Goal: Task Accomplishment & Management: Complete application form

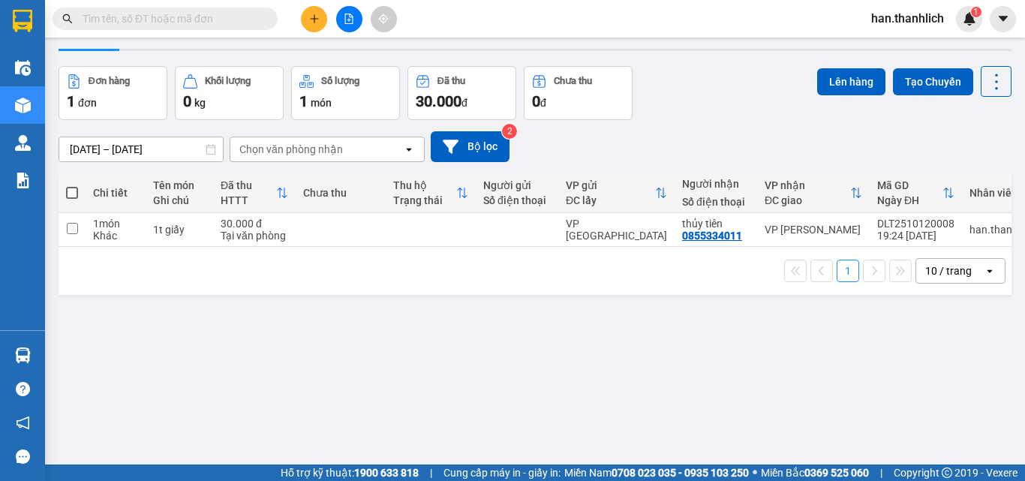
scroll to position [69, 0]
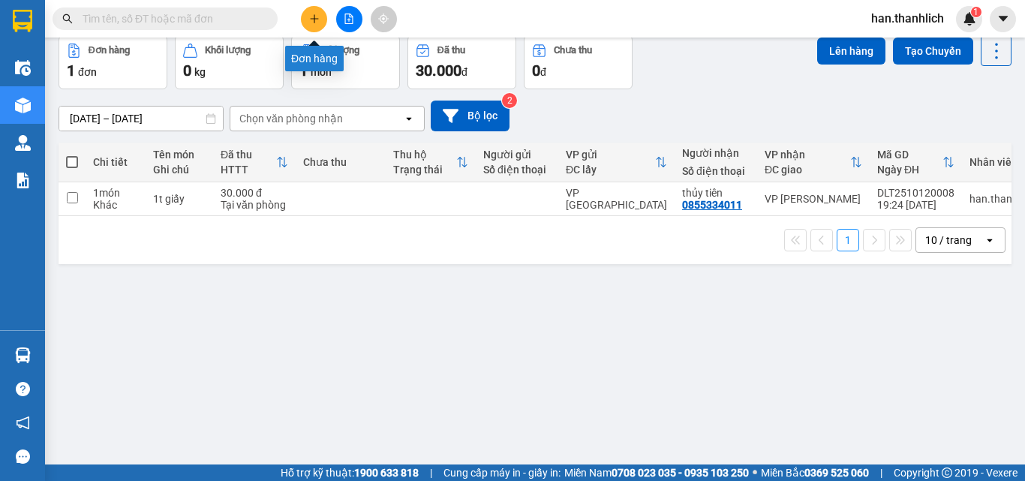
click at [317, 12] on button at bounding box center [314, 19] width 26 height 26
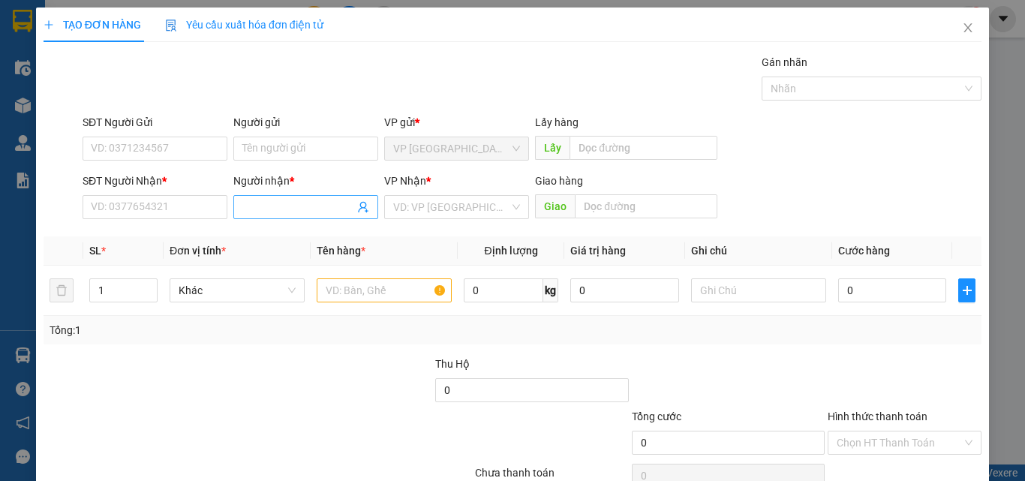
click at [293, 203] on input "Người nhận *" at bounding box center [298, 207] width 112 height 17
type input "b"
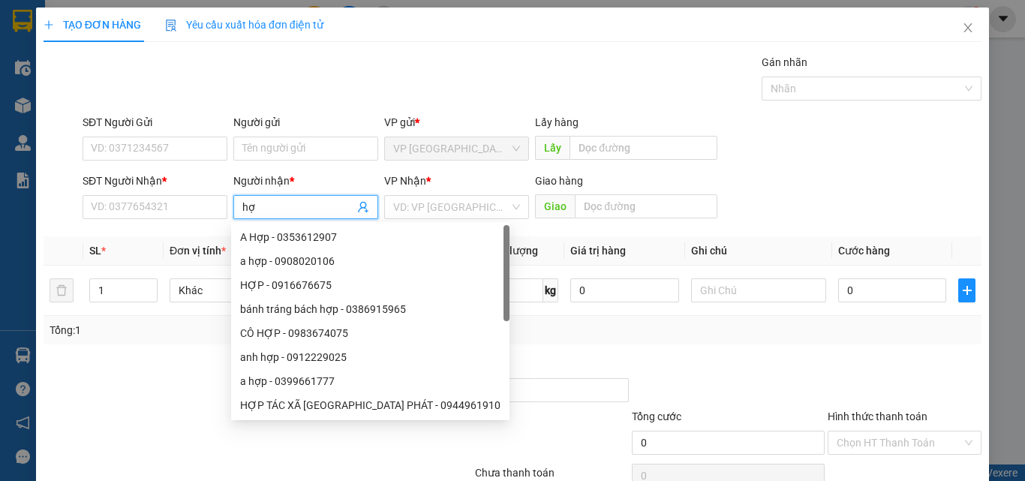
type input "h"
type input "bánh tráng"
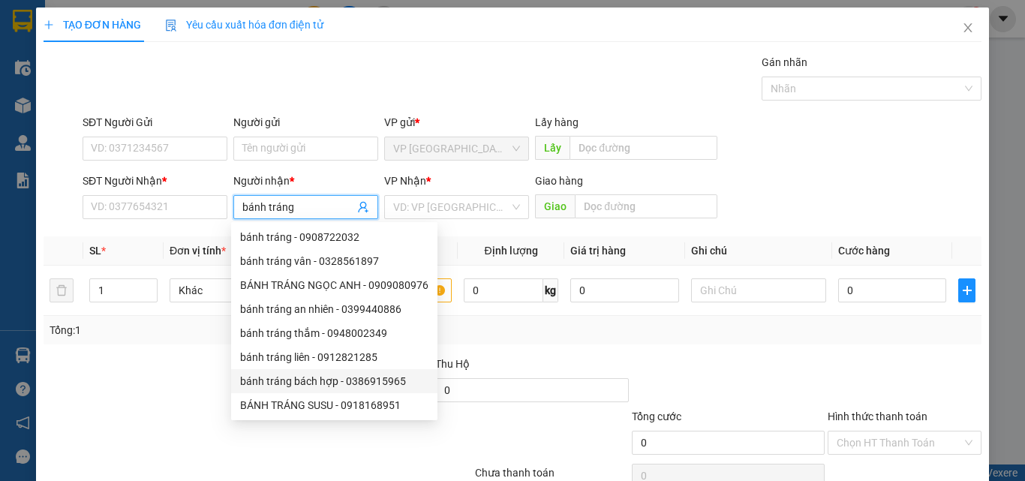
click at [336, 384] on div "bánh tráng bách hợp - 0386915965" at bounding box center [334, 381] width 188 height 17
type input "0386915965"
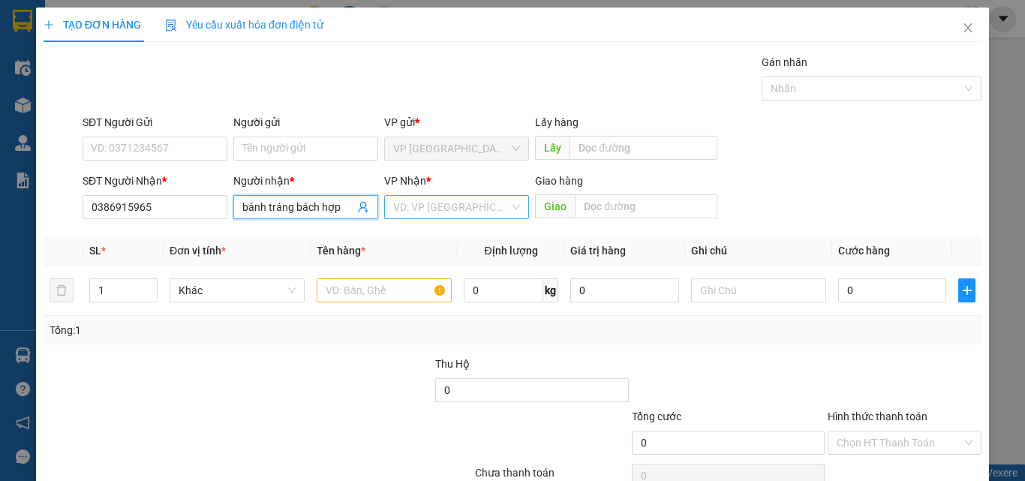
type input "bánh tráng bách hợp"
click at [454, 209] on input "search" at bounding box center [451, 207] width 116 height 23
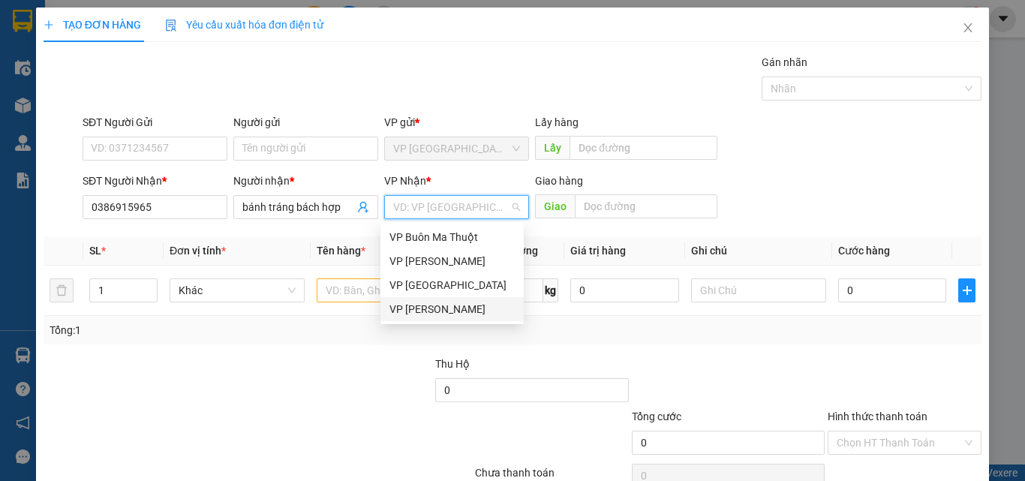
click at [449, 299] on div "VP [PERSON_NAME]" at bounding box center [451, 309] width 143 height 24
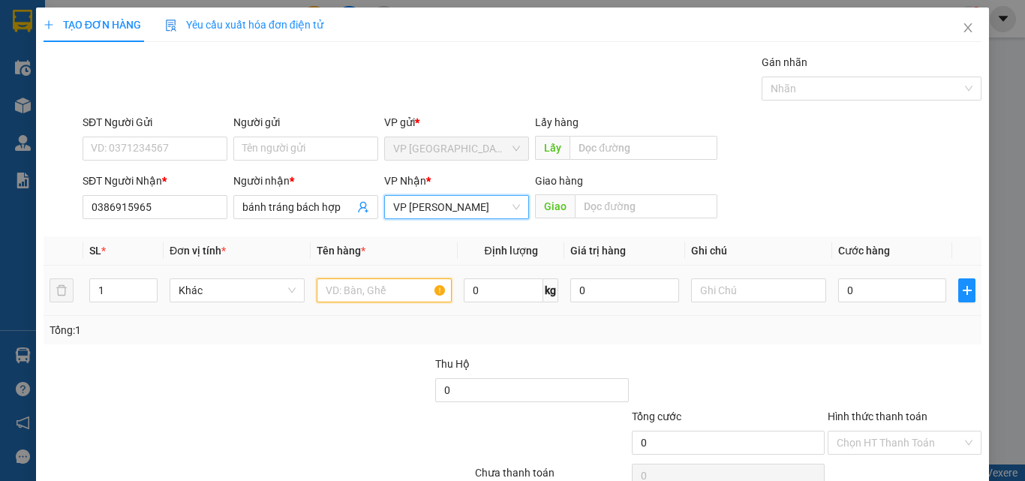
click at [341, 290] on input "text" at bounding box center [384, 290] width 135 height 24
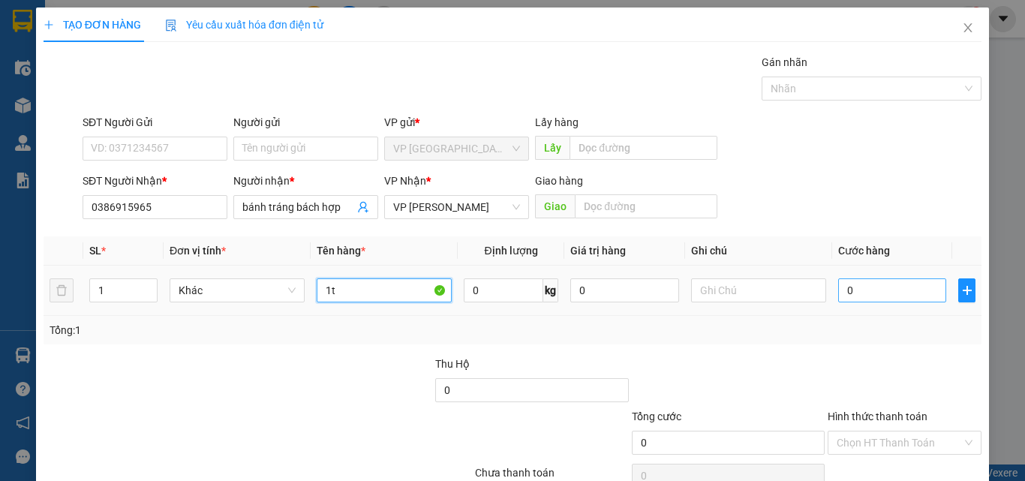
type input "1t"
click at [877, 292] on input "0" at bounding box center [892, 290] width 108 height 24
type input "5"
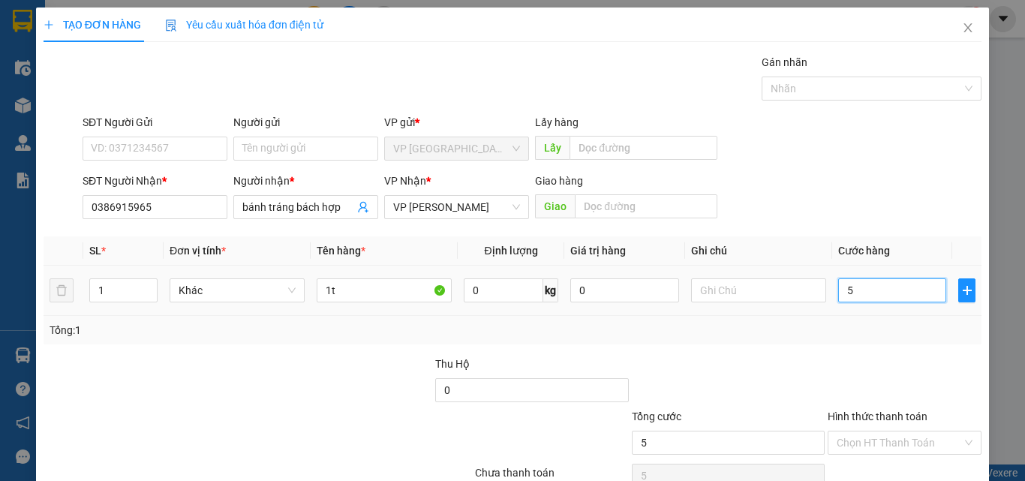
type input "50"
type input "500"
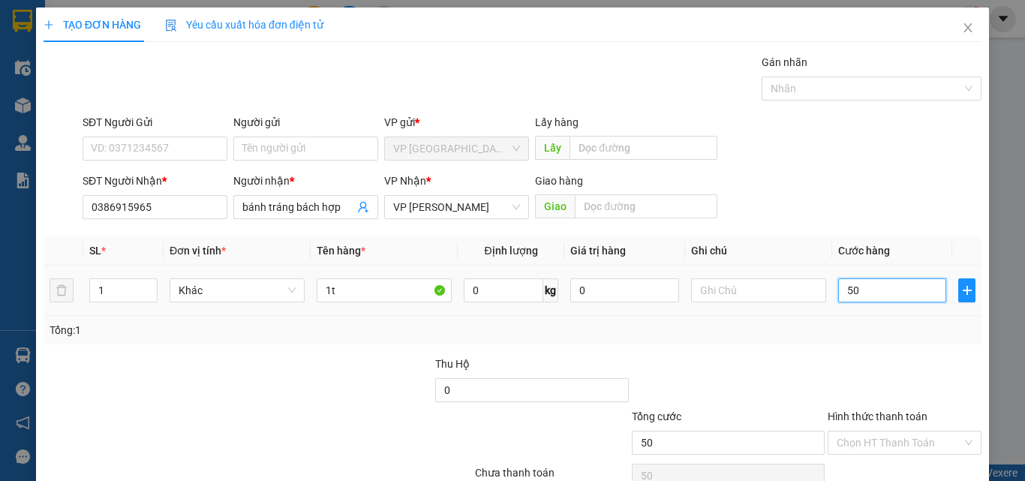
type input "500"
type input "5.000"
type input "50.000"
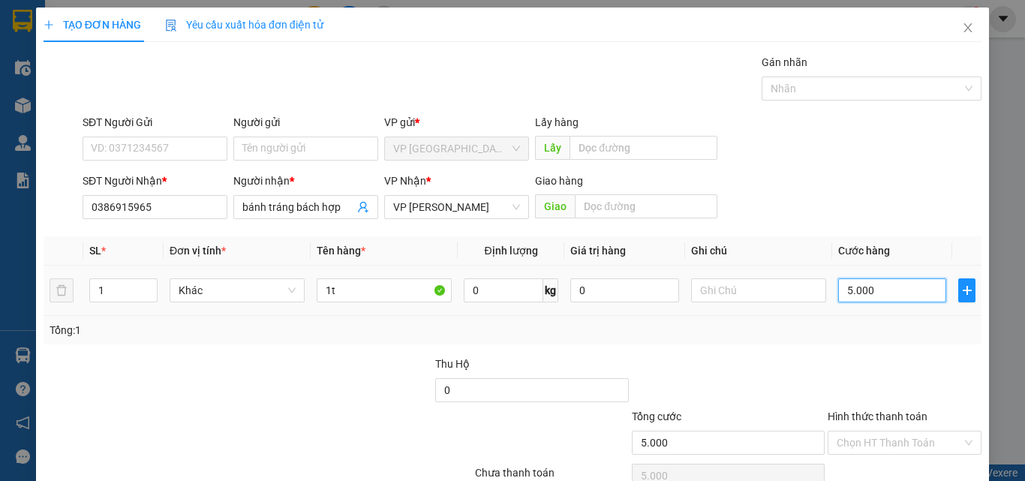
type input "50.000"
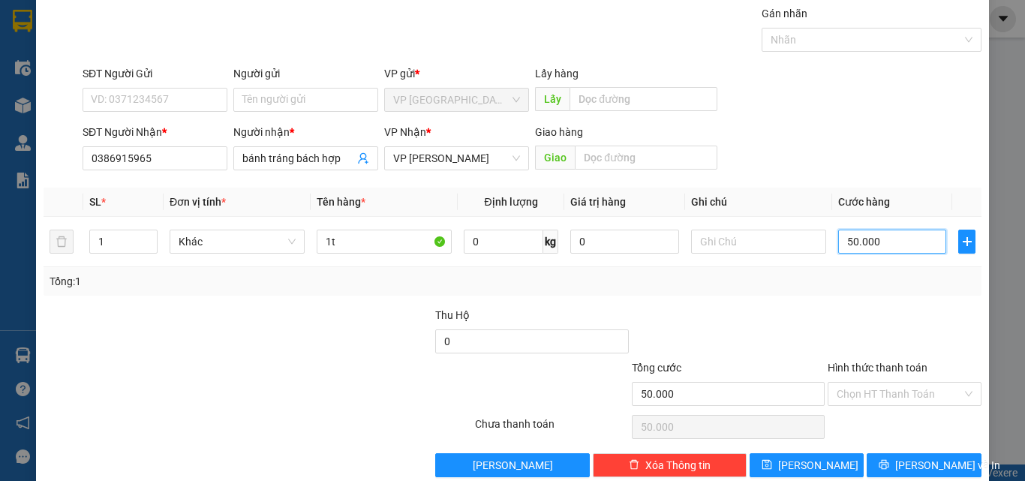
scroll to position [74, 0]
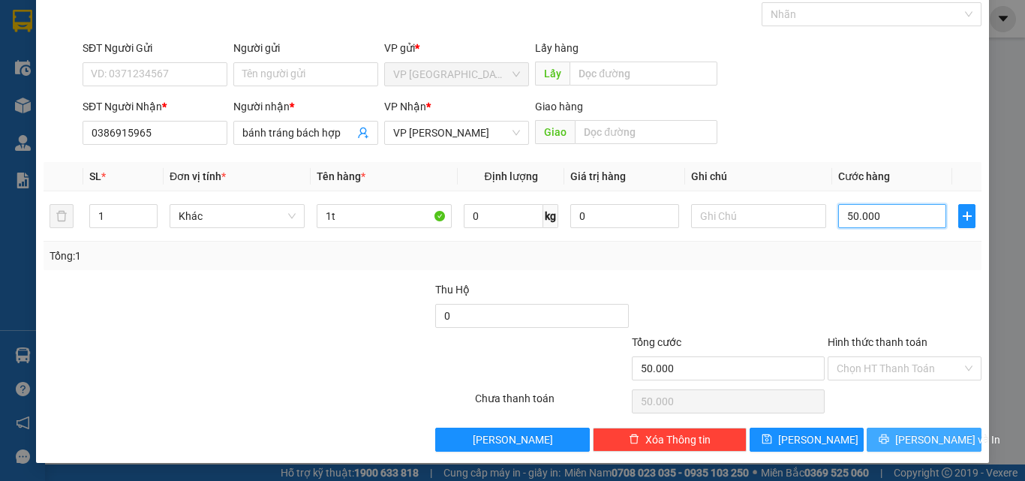
type input "50.000"
click at [907, 440] on span "[PERSON_NAME] và In" at bounding box center [947, 439] width 105 height 17
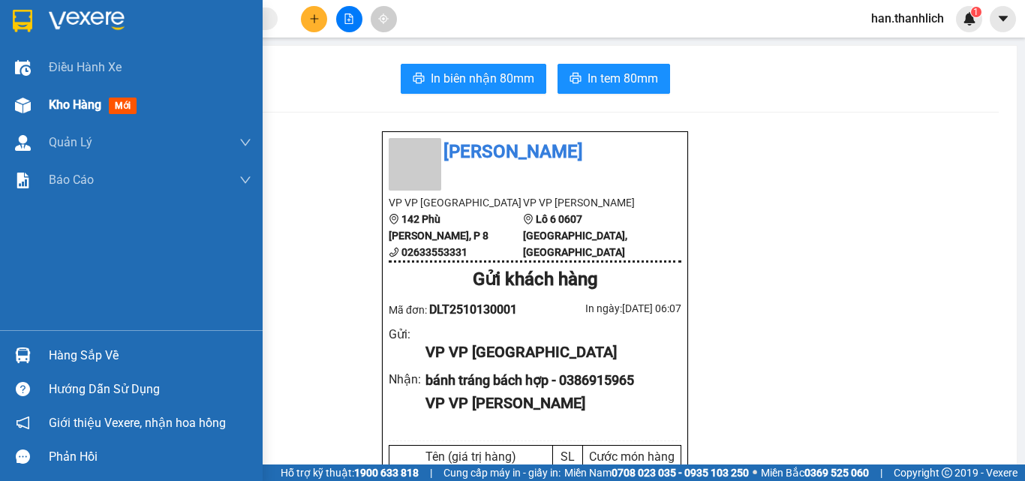
click at [53, 106] on span "Kho hàng" at bounding box center [75, 105] width 53 height 14
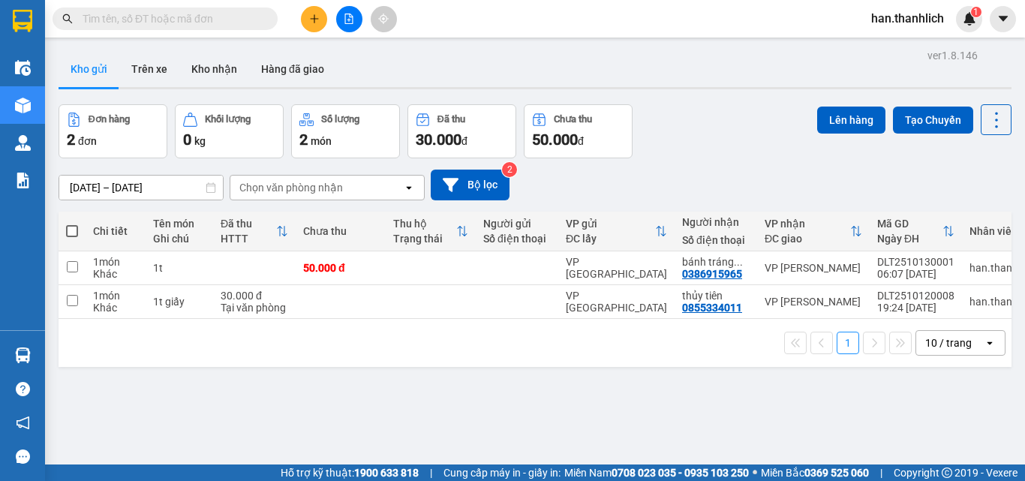
click at [696, 88] on div at bounding box center [535, 88] width 953 height 2
click at [888, 264] on icon at bounding box center [893, 268] width 11 height 11
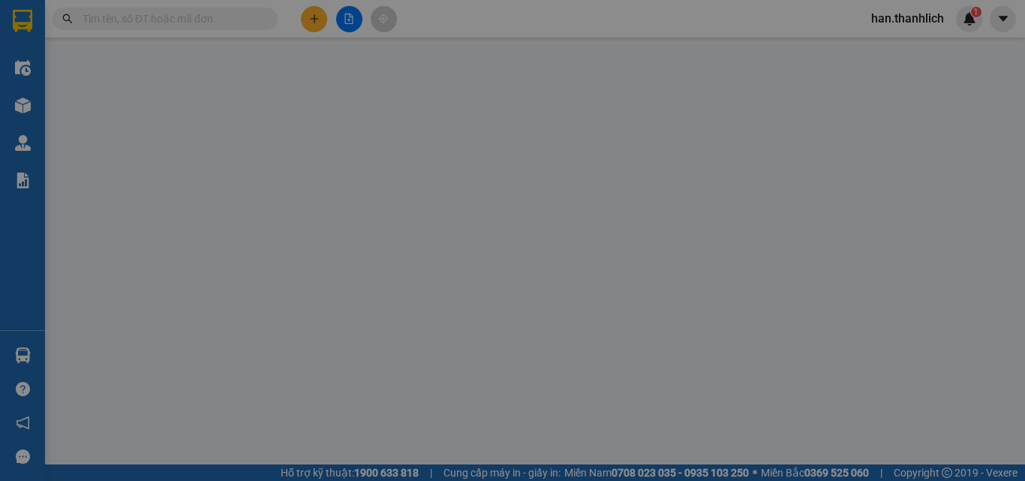
type input "0386915965"
type input "50.000"
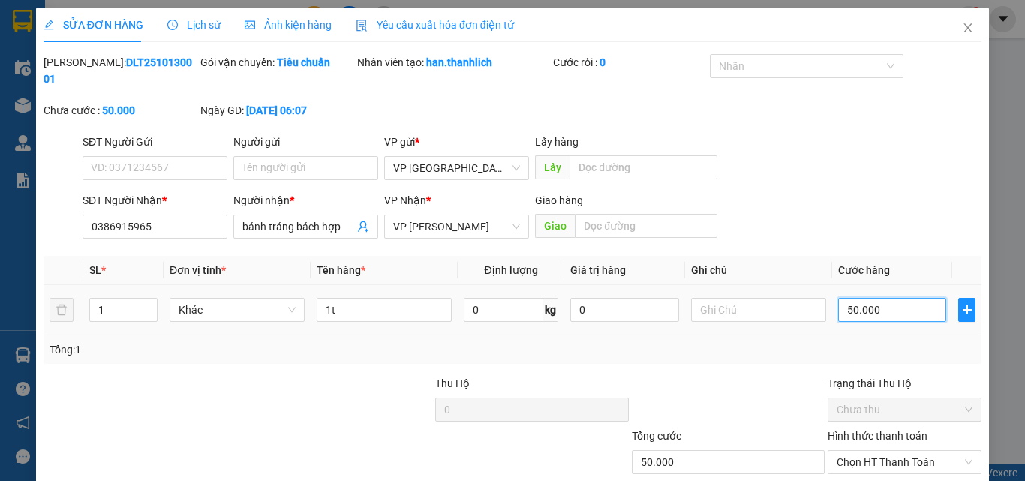
click at [866, 298] on input "50.000" at bounding box center [892, 310] width 108 height 24
type input "4"
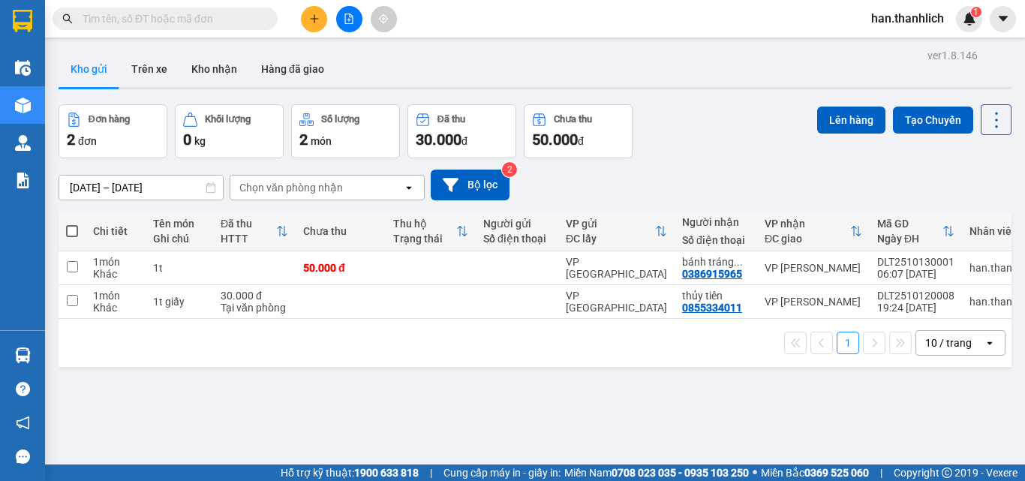
click at [542, 86] on div "Kho gửi Trên xe Kho nhận Hàng đã giao" at bounding box center [535, 71] width 953 height 40
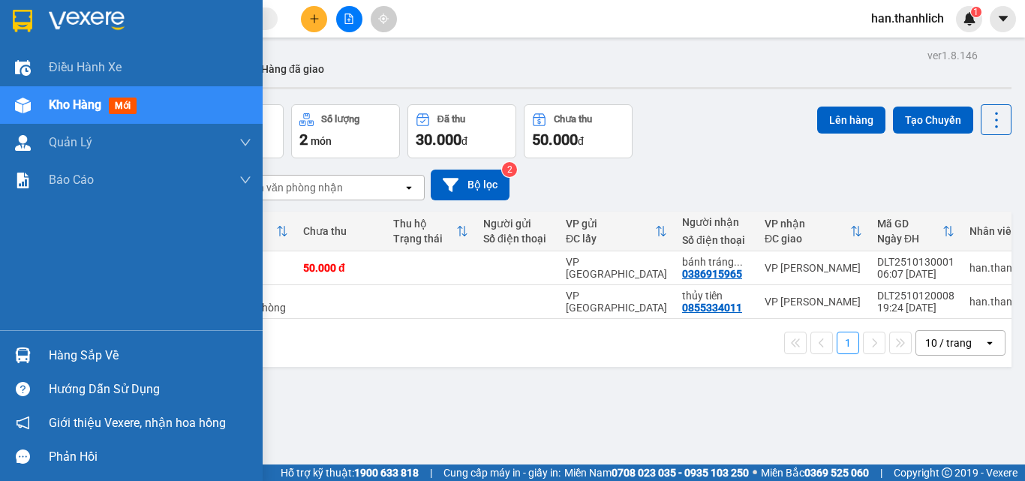
click at [0, 354] on div "Hàng sắp về" at bounding box center [131, 355] width 263 height 34
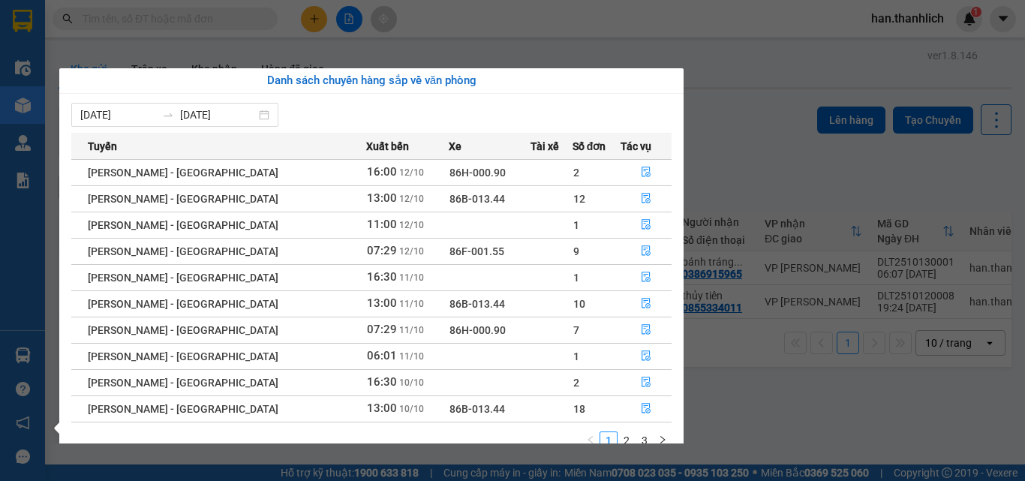
click at [786, 416] on section "Kết quả tìm kiếm ( 0 ) Bộ lọc No Data han.thanhlich 1 Điều hành xe Kho hàng mới…" at bounding box center [512, 240] width 1025 height 481
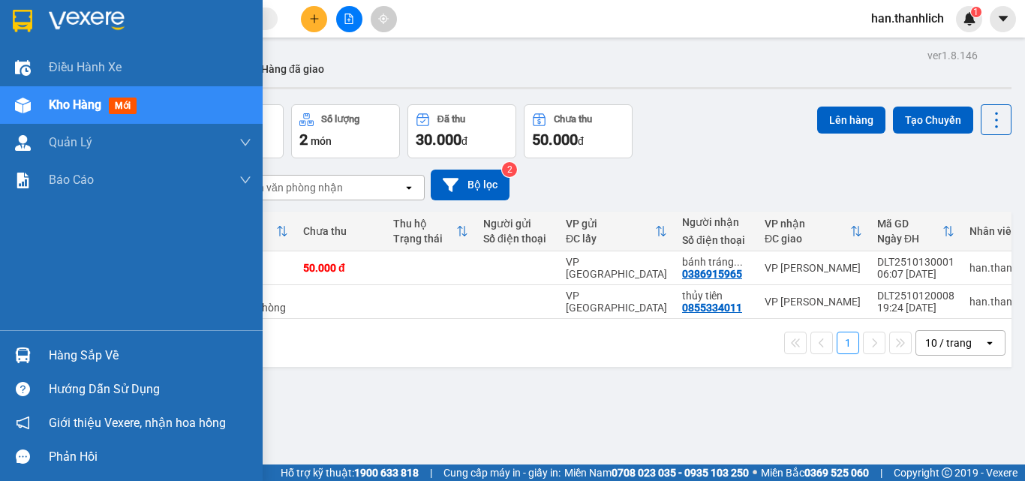
click at [32, 366] on div at bounding box center [23, 355] width 26 height 26
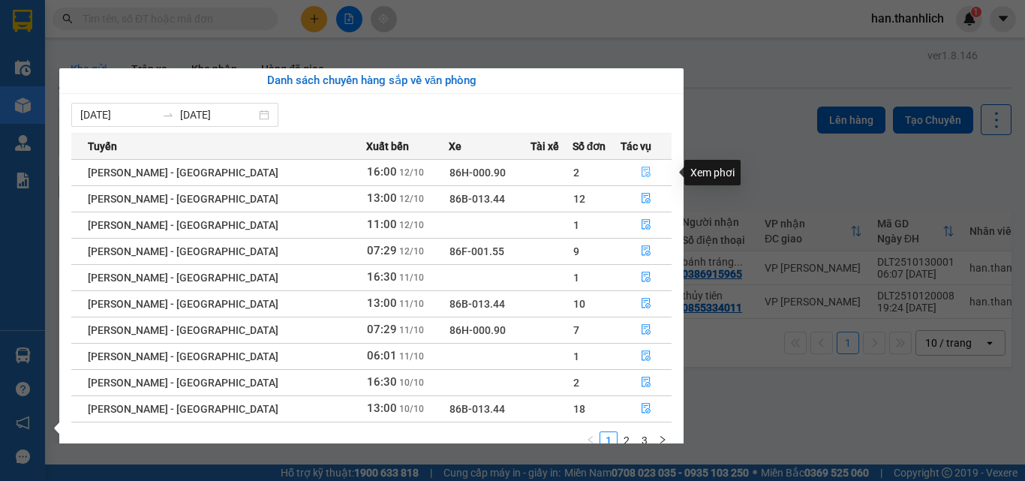
click at [641, 170] on icon "file-done" at bounding box center [645, 172] width 9 height 11
